Goal: Feedback & Contribution: Submit feedback/report problem

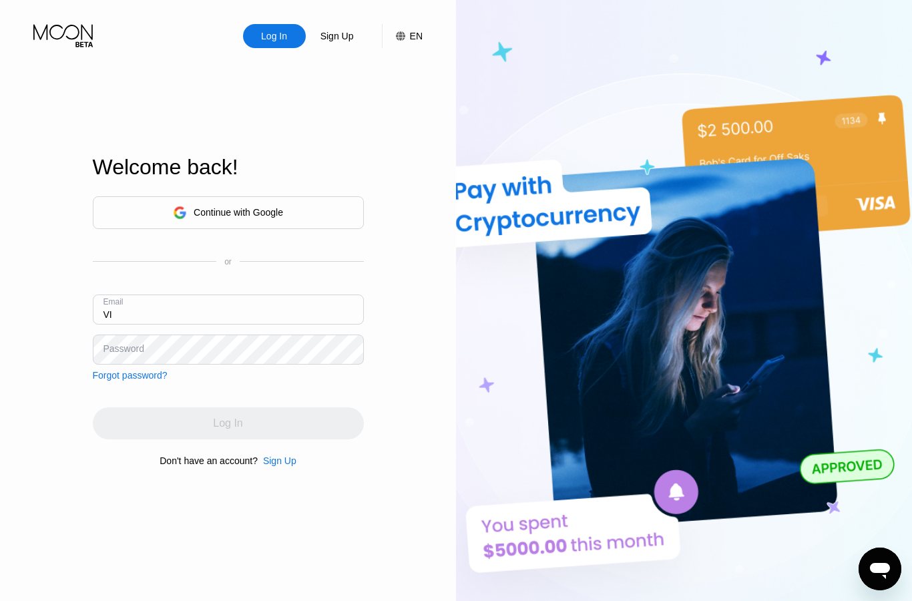
type input "V"
type input "I"
type input "[EMAIL_ADDRESS][DOMAIN_NAME]"
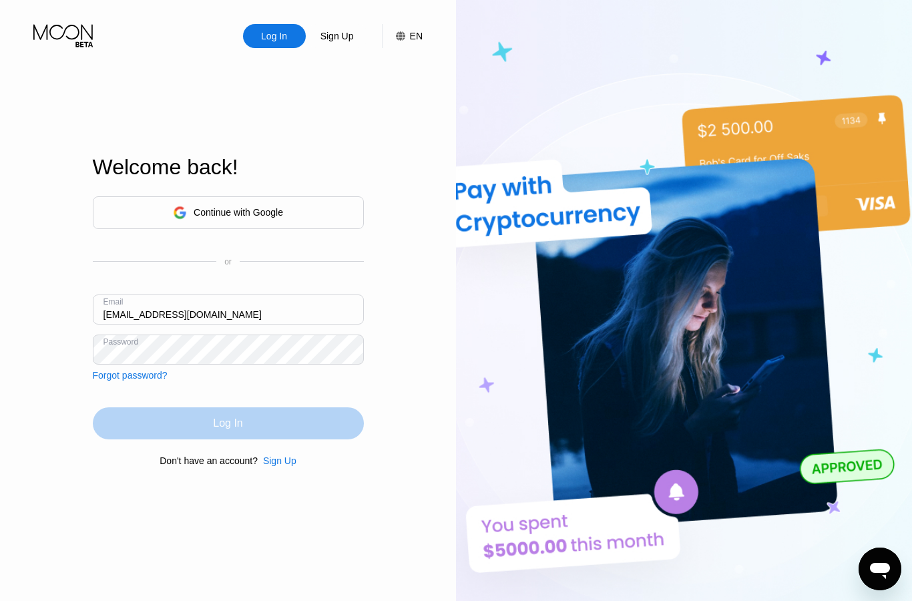
click at [260, 439] on div "Log In" at bounding box center [228, 423] width 271 height 32
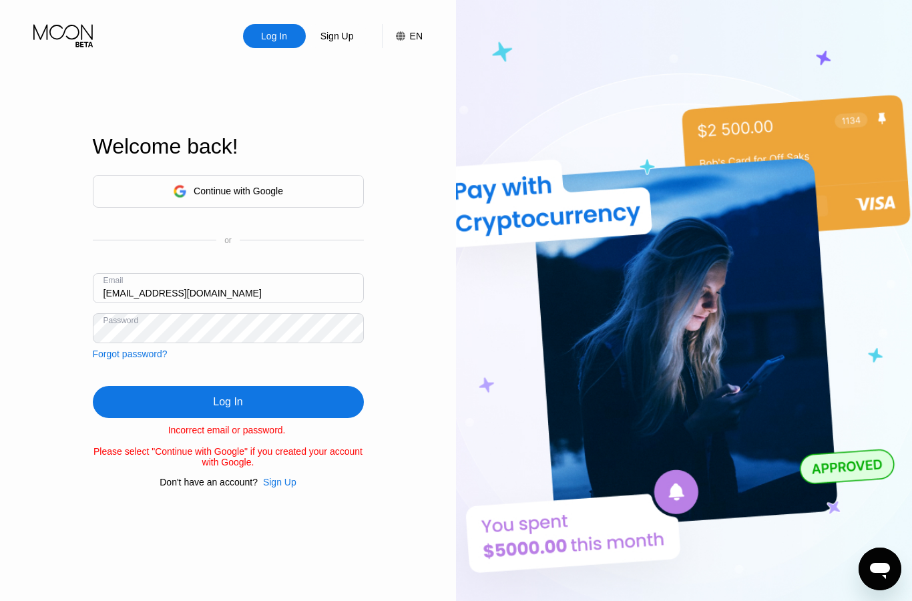
click at [223, 409] on div "Log In" at bounding box center [227, 401] width 29 height 13
click at [145, 359] on div "Forgot password?" at bounding box center [130, 354] width 75 height 11
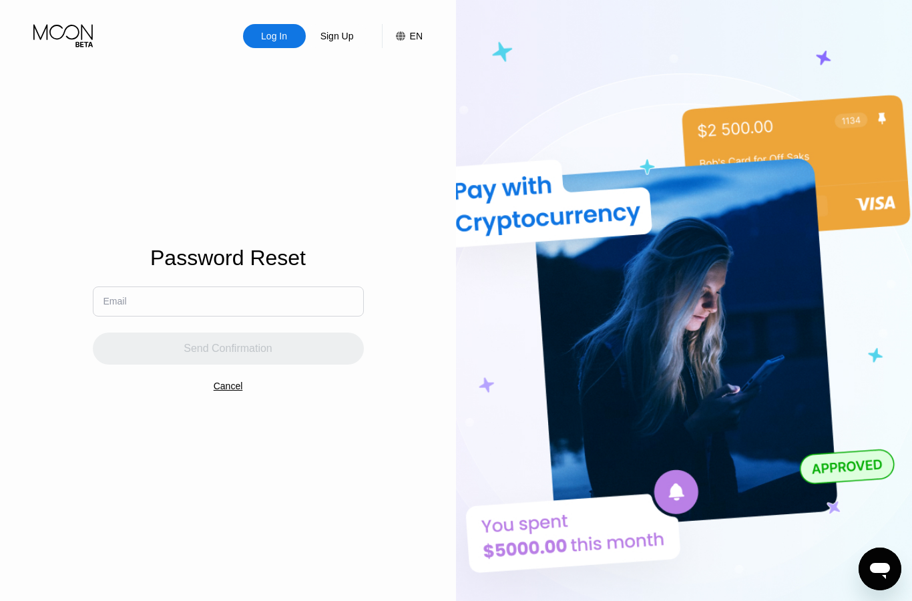
click at [197, 316] on input "text" at bounding box center [228, 301] width 271 height 30
paste input "gleach378@gmail.com"
type input "g"
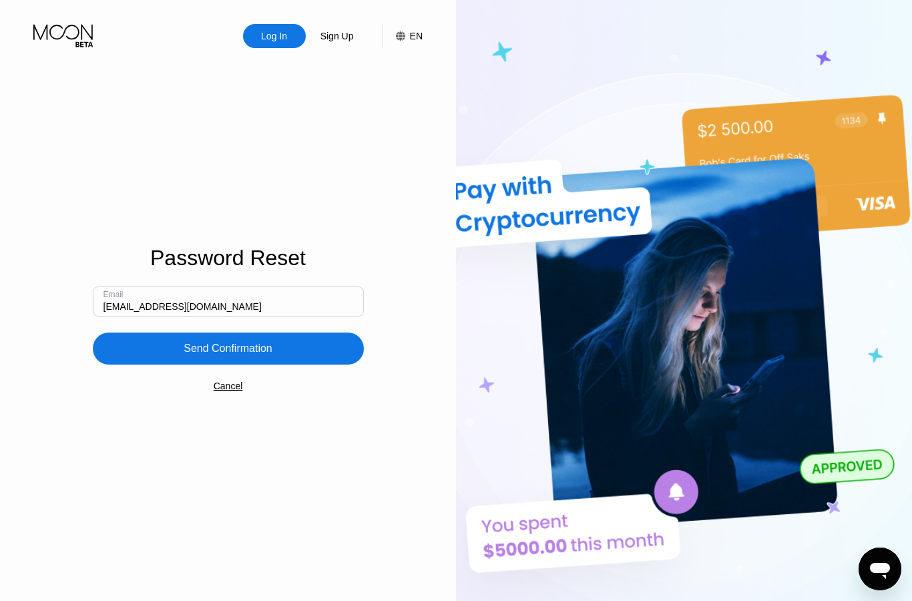
type input "[EMAIL_ADDRESS][DOMAIN_NAME]"
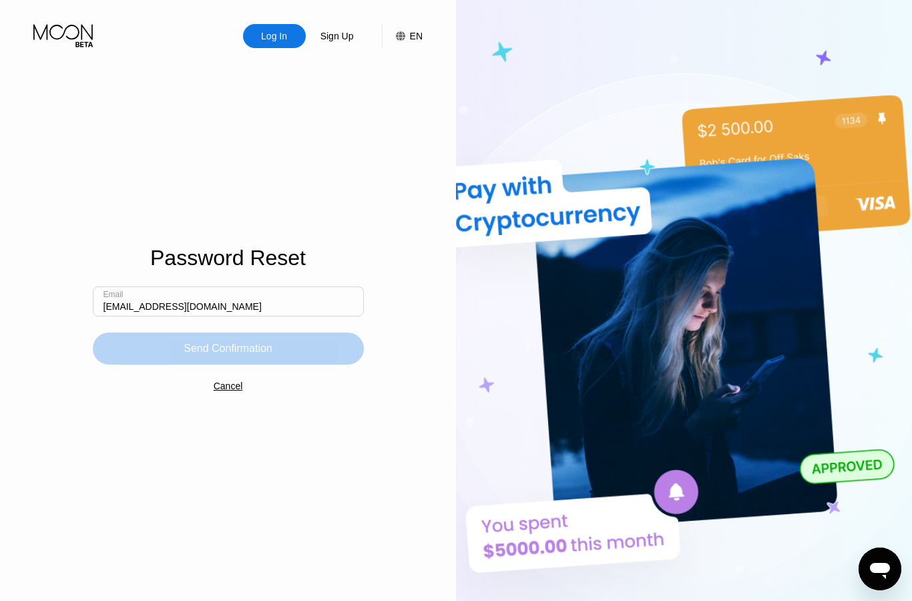
click at [219, 365] on div "Send Confirmation" at bounding box center [228, 348] width 271 height 32
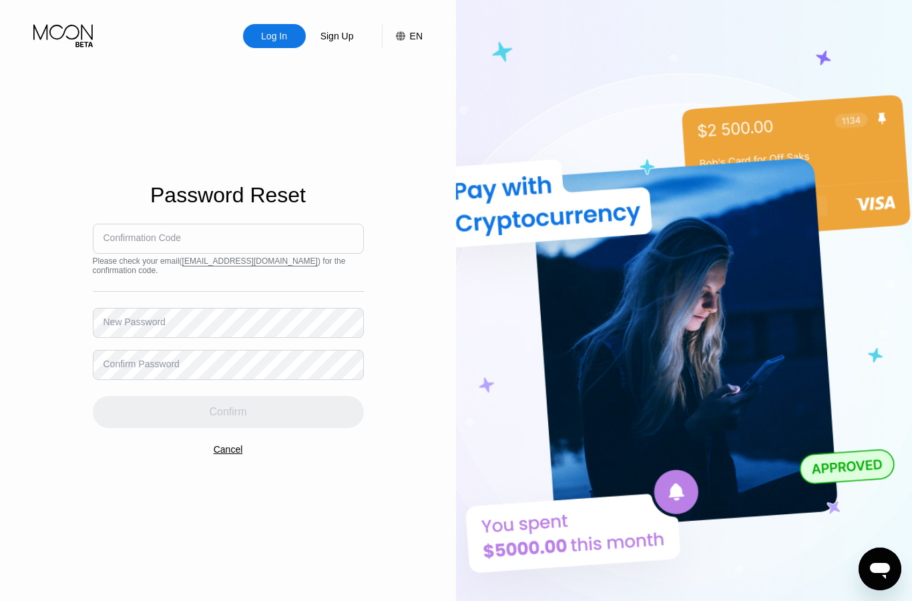
click at [198, 254] on input at bounding box center [228, 239] width 271 height 30
type input "229579"
click at [161, 327] on div "New Password" at bounding box center [134, 321] width 62 height 11
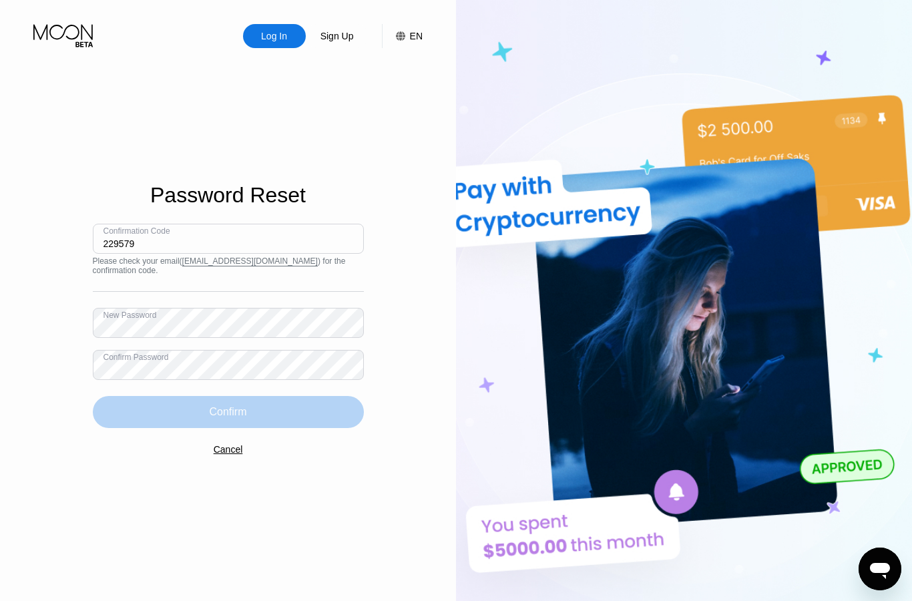
click at [250, 428] on div "Confirm" at bounding box center [228, 412] width 271 height 32
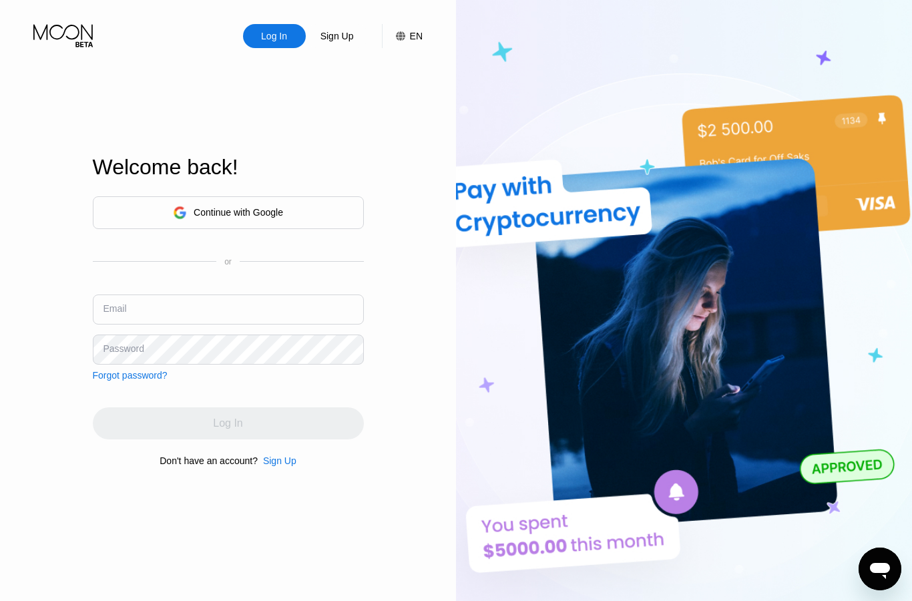
click at [154, 324] on input "text" at bounding box center [228, 309] width 271 height 30
type input "[EMAIL_ADDRESS][DOMAIN_NAME]"
click at [121, 354] on div "Password" at bounding box center [123, 348] width 41 height 11
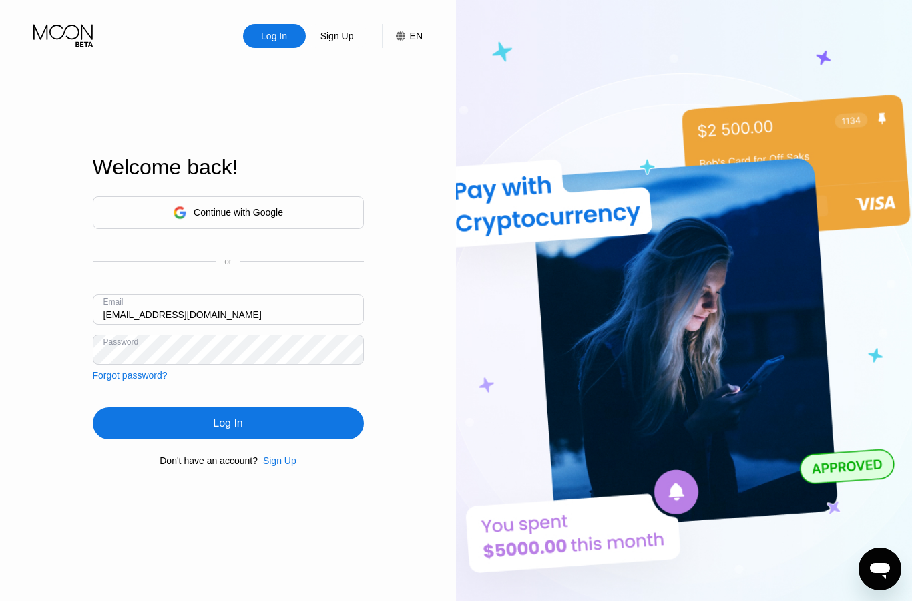
click at [184, 439] on div "Log In" at bounding box center [228, 423] width 271 height 32
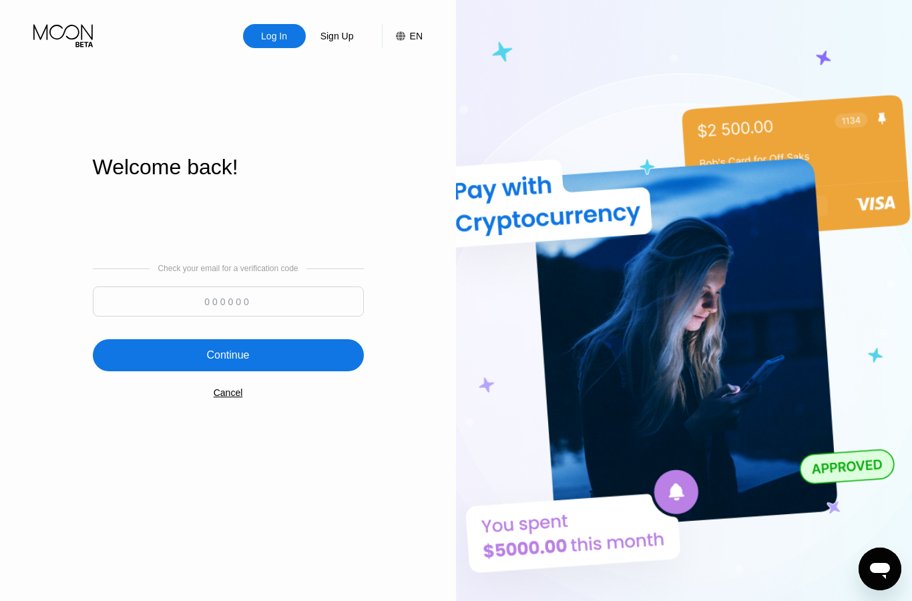
click at [202, 316] on input at bounding box center [228, 301] width 271 height 30
type input "640340"
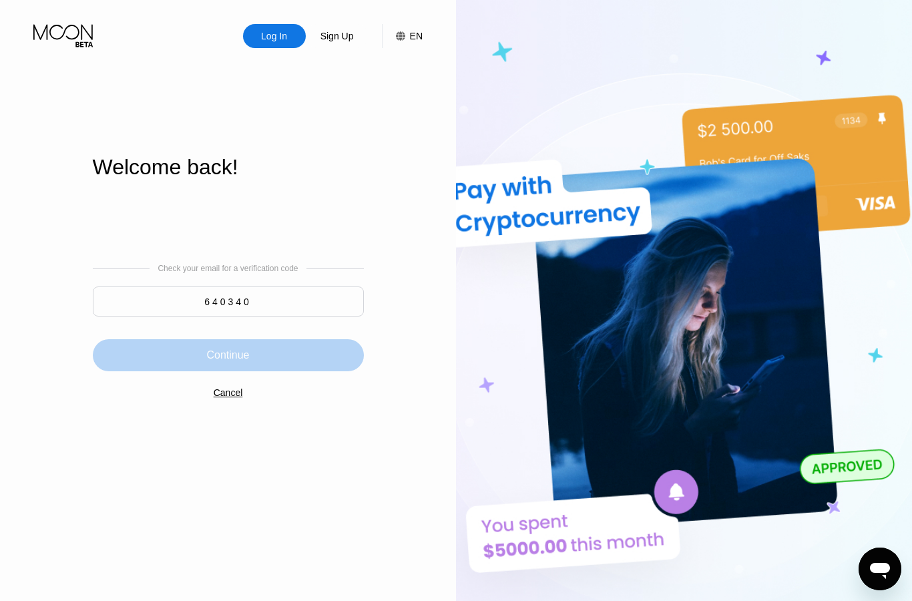
click at [117, 371] on div "Continue" at bounding box center [228, 355] width 271 height 32
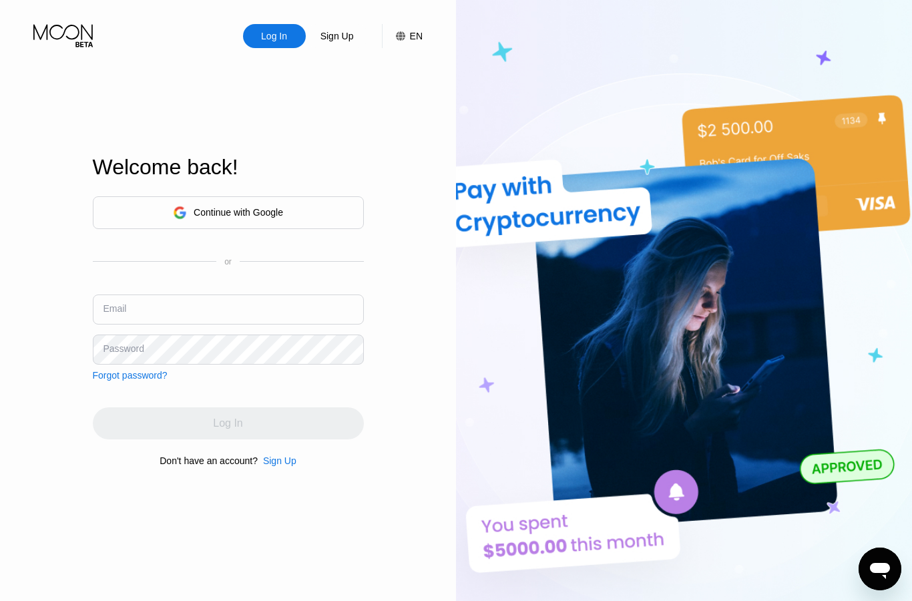
click at [154, 324] on input "text" at bounding box center [228, 309] width 271 height 30
type input "[EMAIL_ADDRESS][DOMAIN_NAME]"
click at [135, 365] on div "Password" at bounding box center [228, 349] width 271 height 30
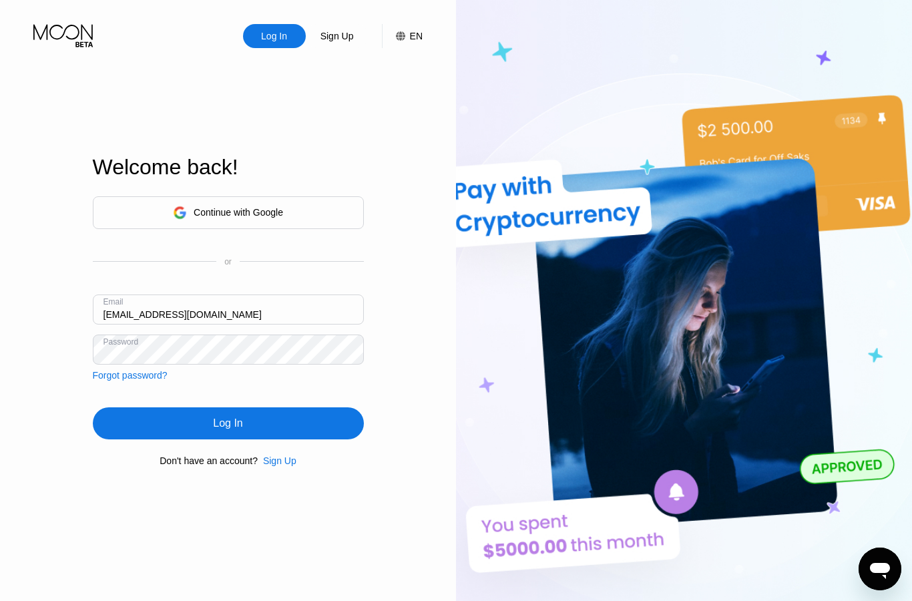
click at [191, 439] on div "Log In" at bounding box center [228, 423] width 271 height 32
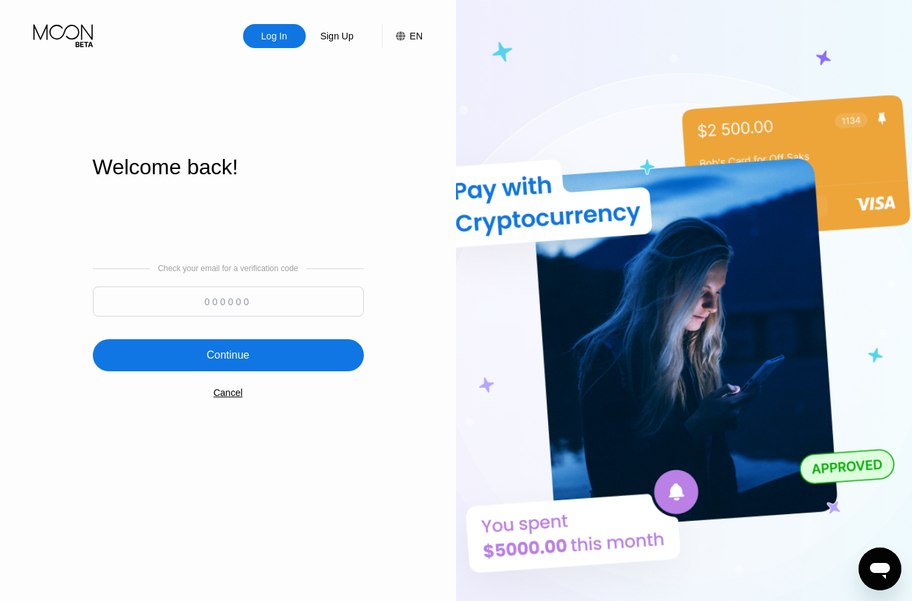
click at [207, 316] on input at bounding box center [228, 301] width 271 height 30
type input "328585"
click at [277, 371] on div "Continue" at bounding box center [228, 355] width 271 height 32
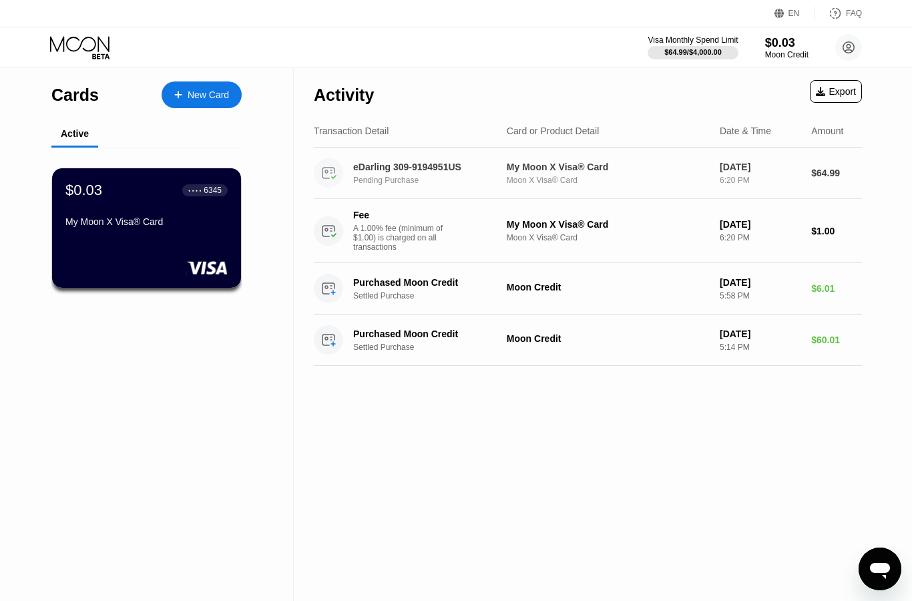
click at [336, 186] on circle at bounding box center [328, 172] width 29 height 29
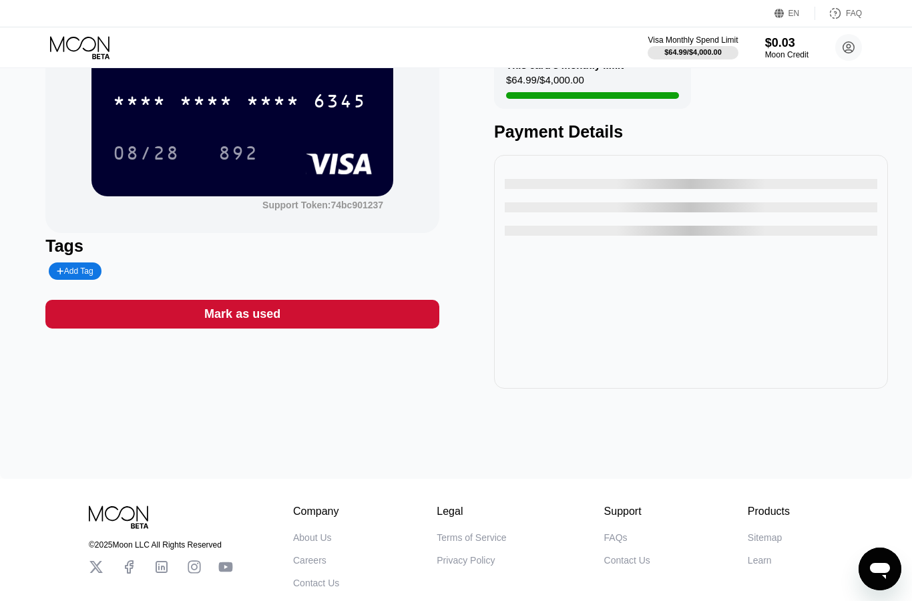
scroll to position [148, 0]
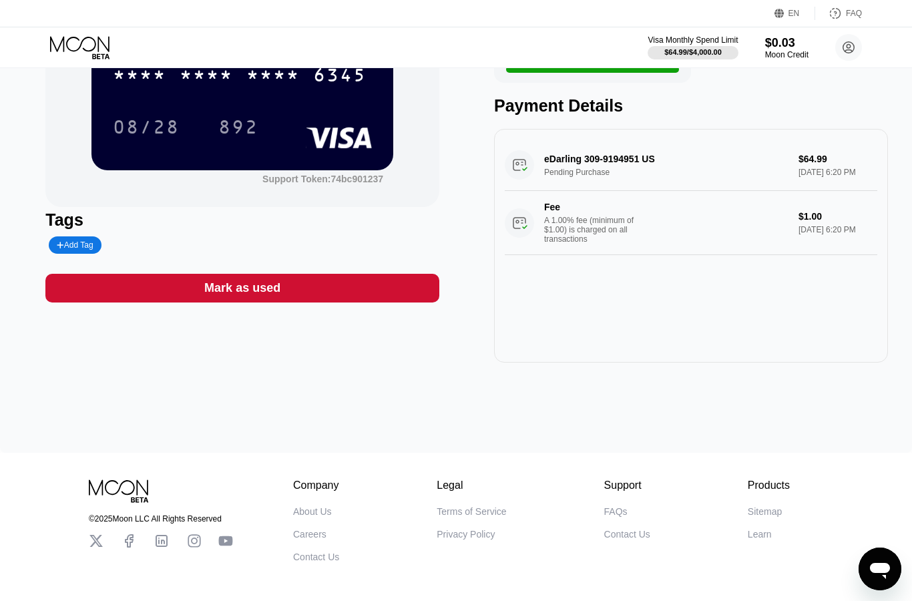
click at [660, 173] on div "eDarling 309-9194951 US Pending Purchase $64.99 [DATE] 6:20 PM Fee A 1.00% fee …" at bounding box center [691, 198] width 373 height 116
click at [596, 160] on div "eDarling 309-9194951 US Pending Purchase $64.99 [DATE] 6:20 PM Fee A 1.00% fee …" at bounding box center [691, 198] width 373 height 116
click at [524, 171] on div "eDarling 309-9194951 US Pending Purchase $64.99 [DATE] 6:20 PM Fee A 1.00% fee …" at bounding box center [691, 198] width 373 height 116
click at [632, 539] on div "Contact Us" at bounding box center [627, 534] width 46 height 11
drag, startPoint x: 872, startPoint y: 569, endPoint x: 890, endPoint y: 561, distance: 19.5
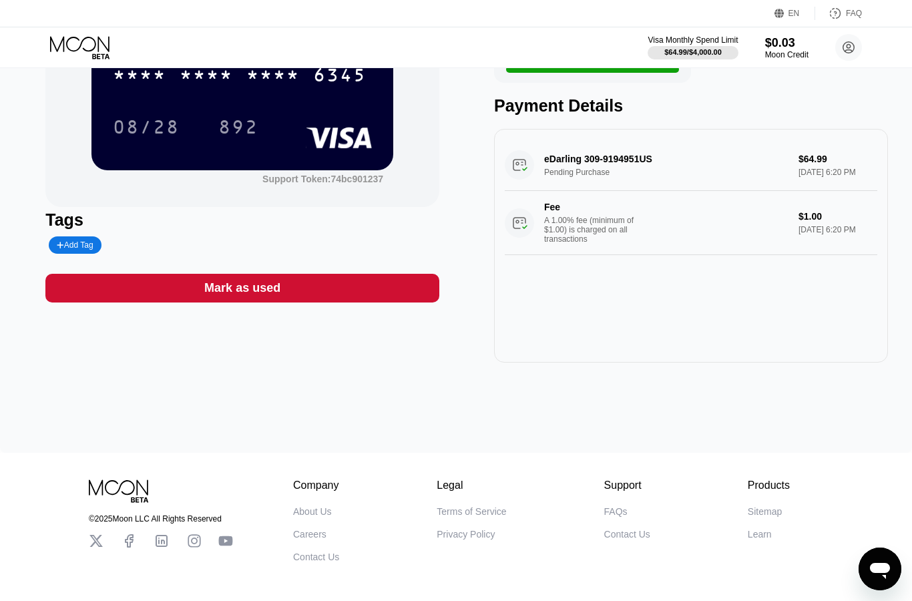
click at [872, 569] on icon "Open messaging window" at bounding box center [880, 571] width 20 height 16
click at [889, 569] on icon "Open messaging window" at bounding box center [880, 571] width 20 height 16
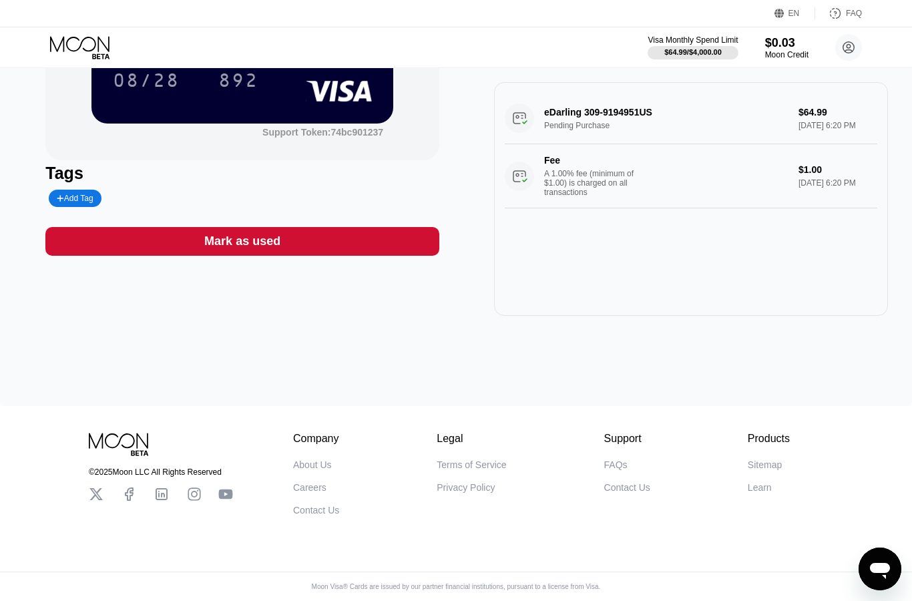
scroll to position [0, 0]
click at [878, 572] on icon "Open messaging window" at bounding box center [880, 571] width 20 height 16
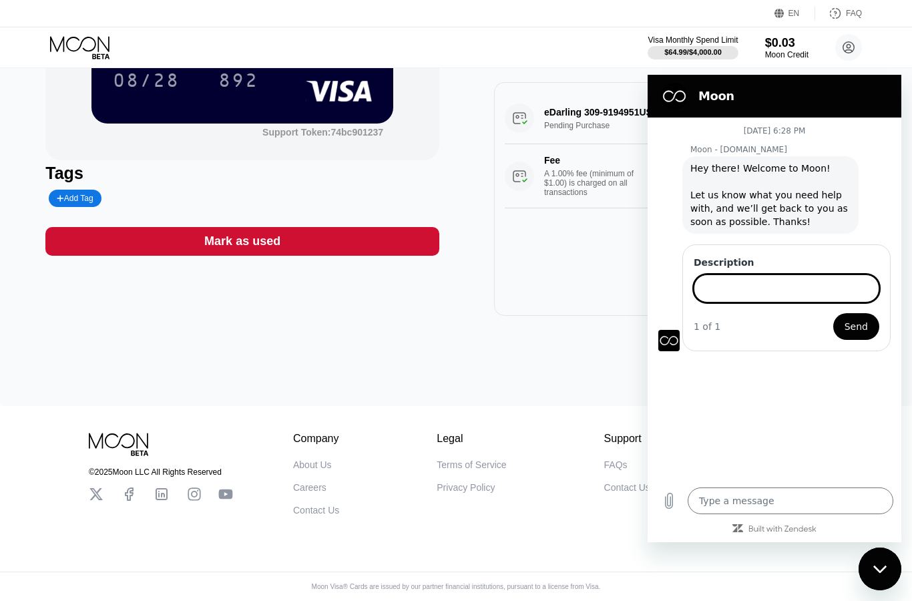
click at [823, 298] on input "Description" at bounding box center [787, 288] width 186 height 28
type input "I paid for a site and was blocked"
click at [856, 327] on span "Send" at bounding box center [856, 326] width 23 height 16
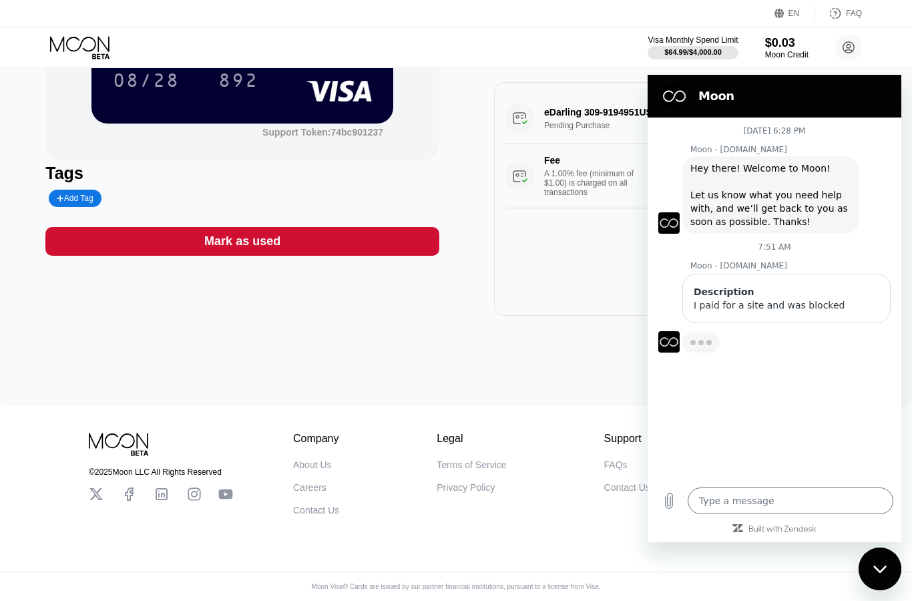
type textarea "x"
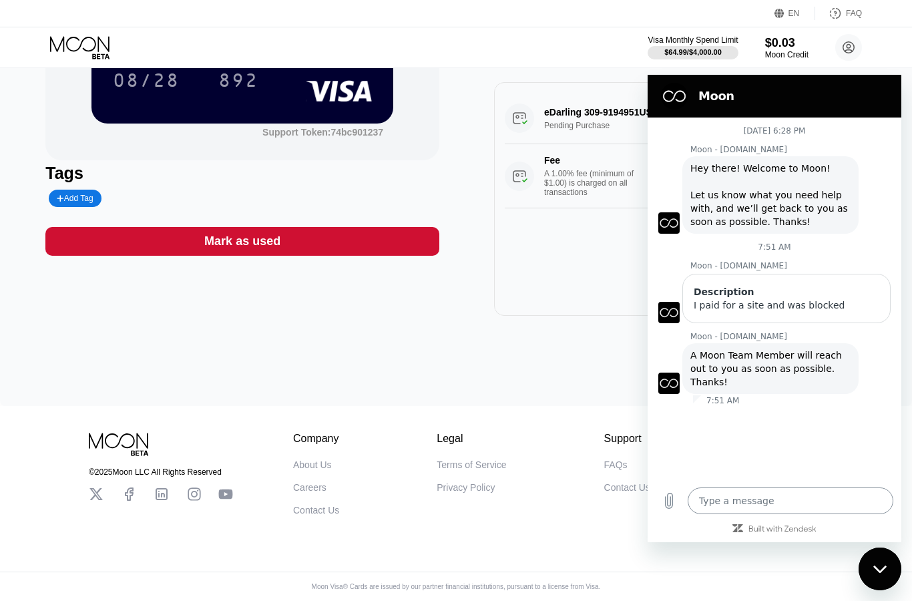
click at [725, 503] on textarea at bounding box center [791, 500] width 206 height 27
type textarea "I"
type textarea "x"
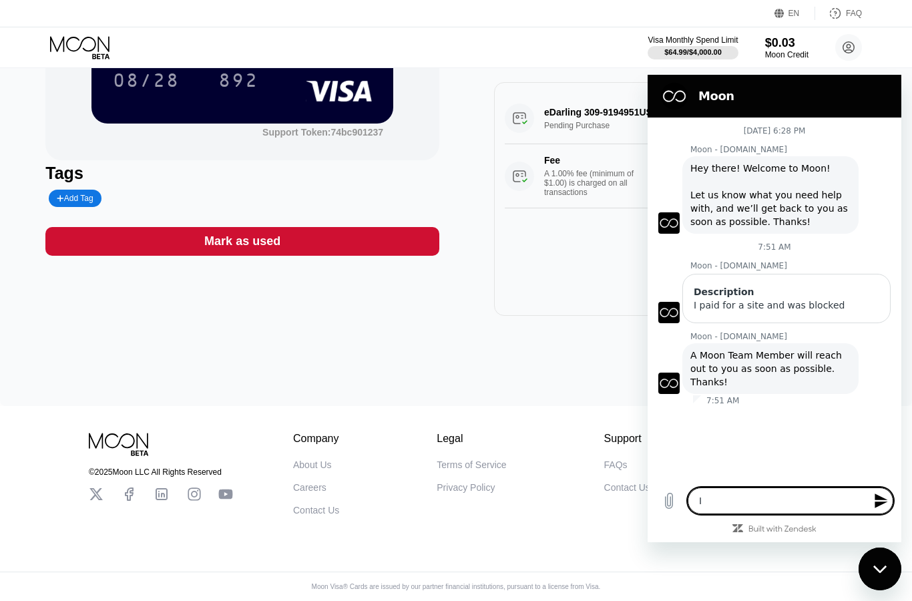
type textarea "x"
type textarea "O"
type textarea "x"
type textarea "Ok"
type textarea "x"
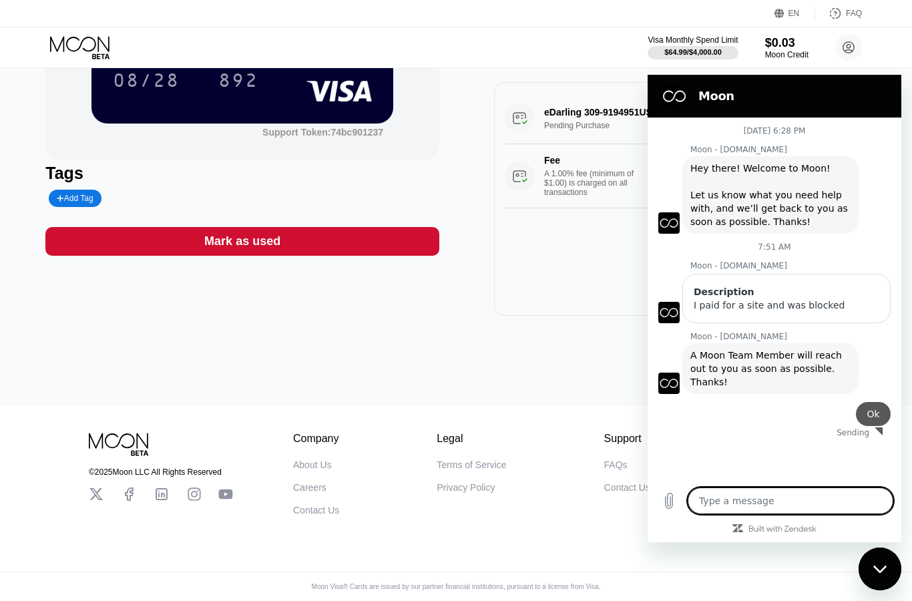
type textarea "x"
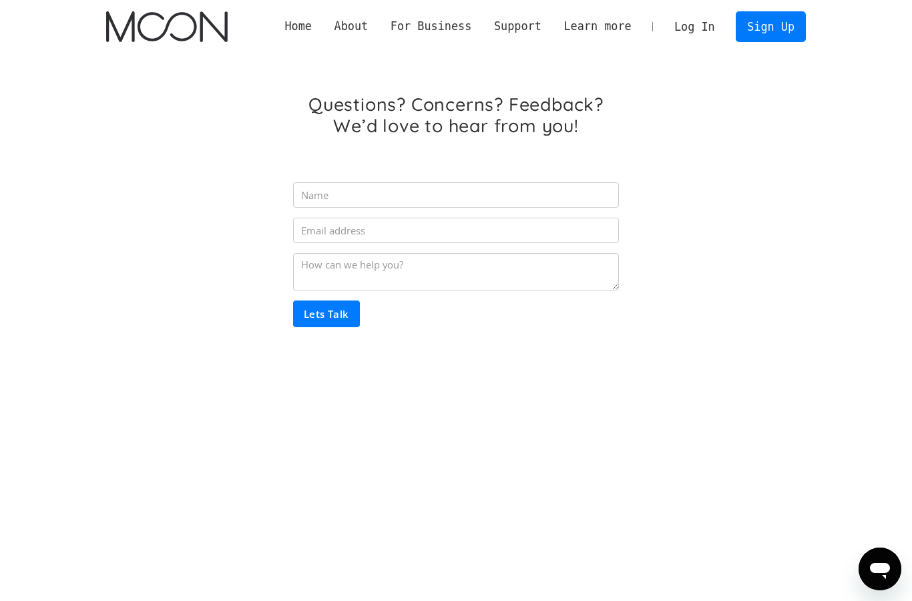
click at [461, 180] on form "Lets Talk" at bounding box center [456, 250] width 326 height 154
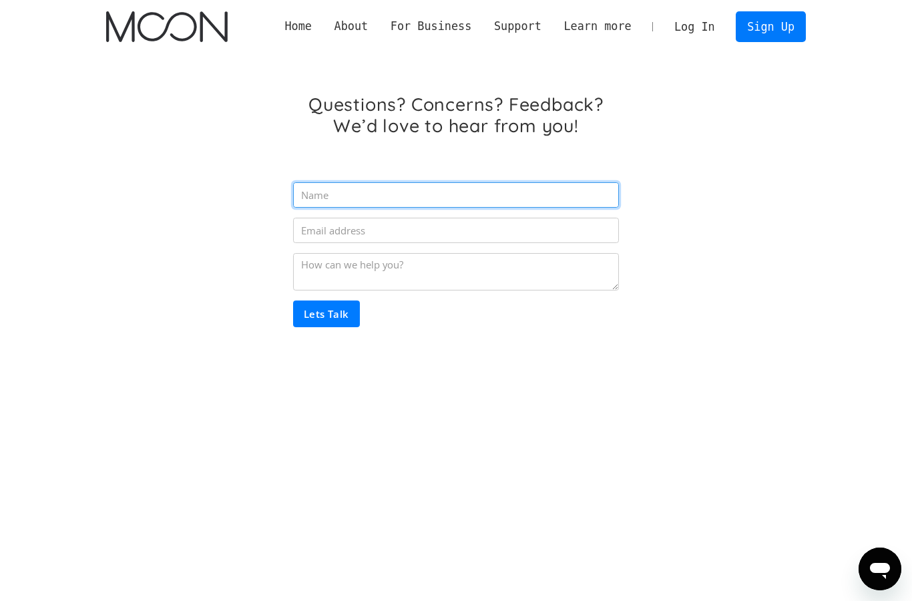
click at [433, 198] on input "Email Form" at bounding box center [456, 194] width 326 height 25
type input "George"
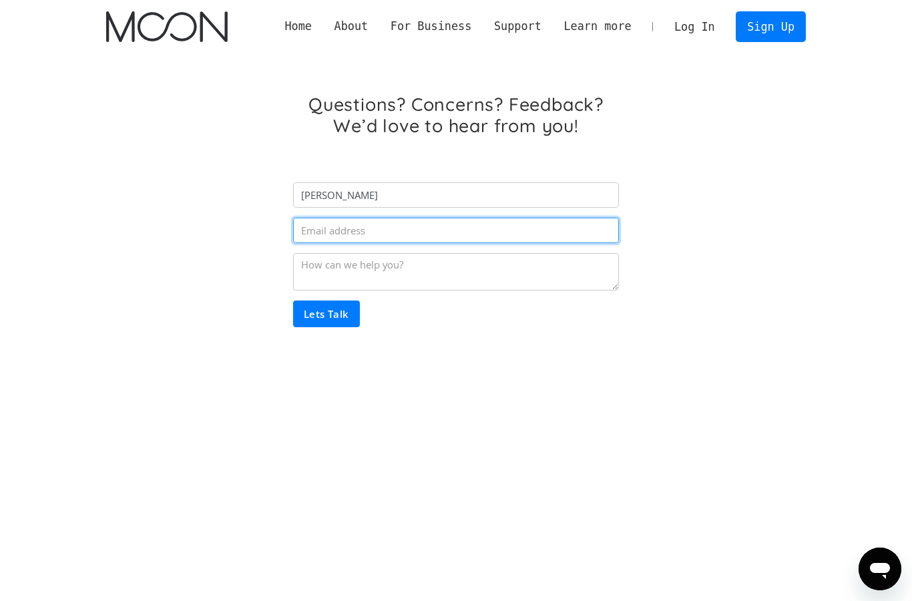
click at [430, 236] on input "Email Form" at bounding box center [456, 230] width 326 height 25
type input "[EMAIL_ADDRESS][DOMAIN_NAME]"
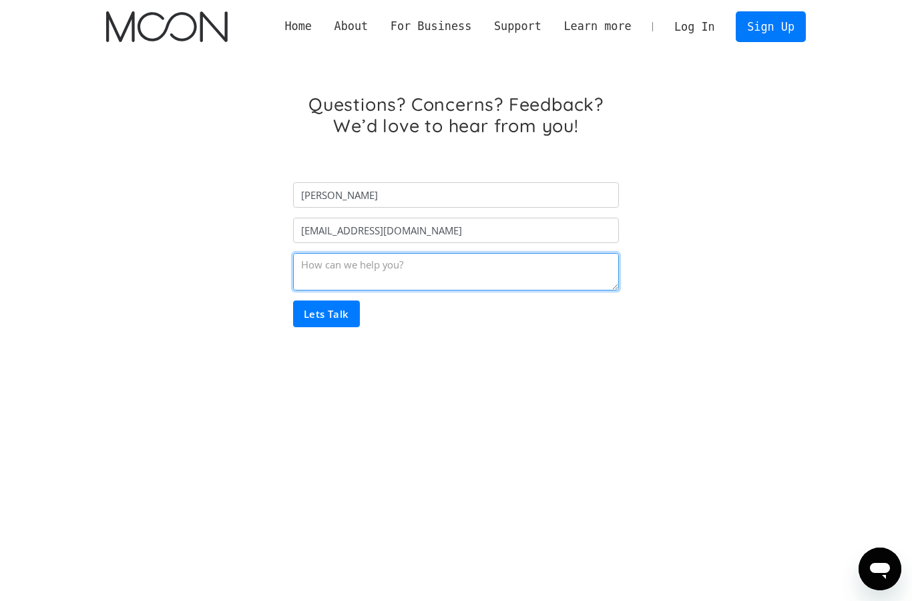
click at [413, 267] on textarea "Email Form" at bounding box center [456, 271] width 326 height 37
type textarea "i was charged 64 dollar but was blocked immediately can I get a refund"
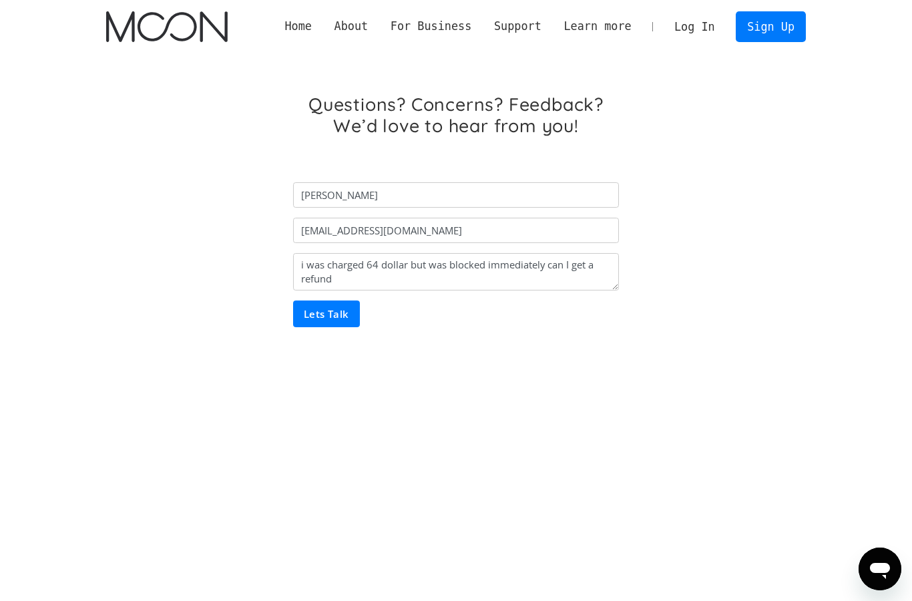
click at [345, 325] on input "Lets Talk" at bounding box center [326, 313] width 67 height 27
type input "Please wait..."
